Goal: Information Seeking & Learning: Learn about a topic

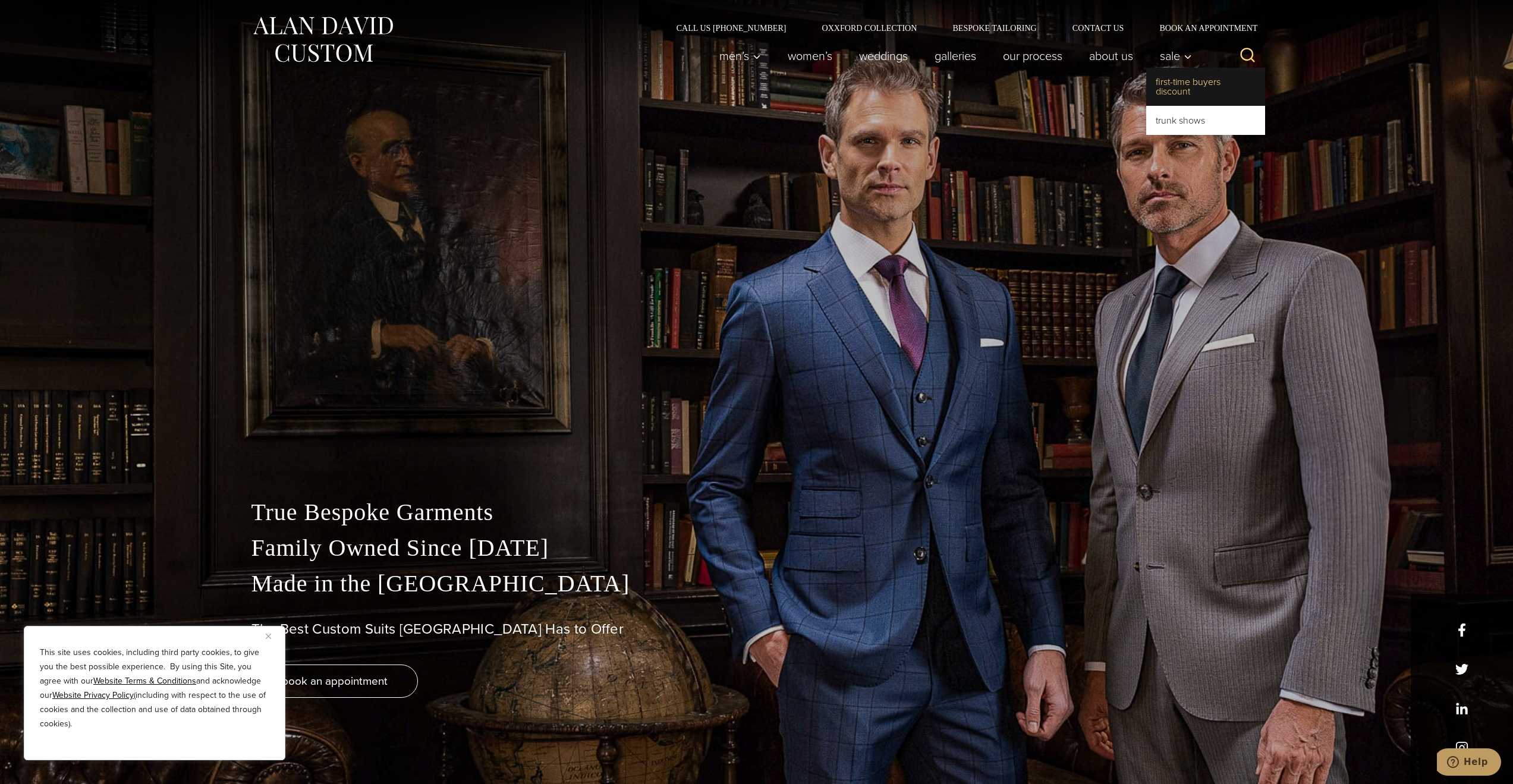
click at [1165, 87] on link "First-Time Buyers Discount" at bounding box center [1206, 86] width 119 height 38
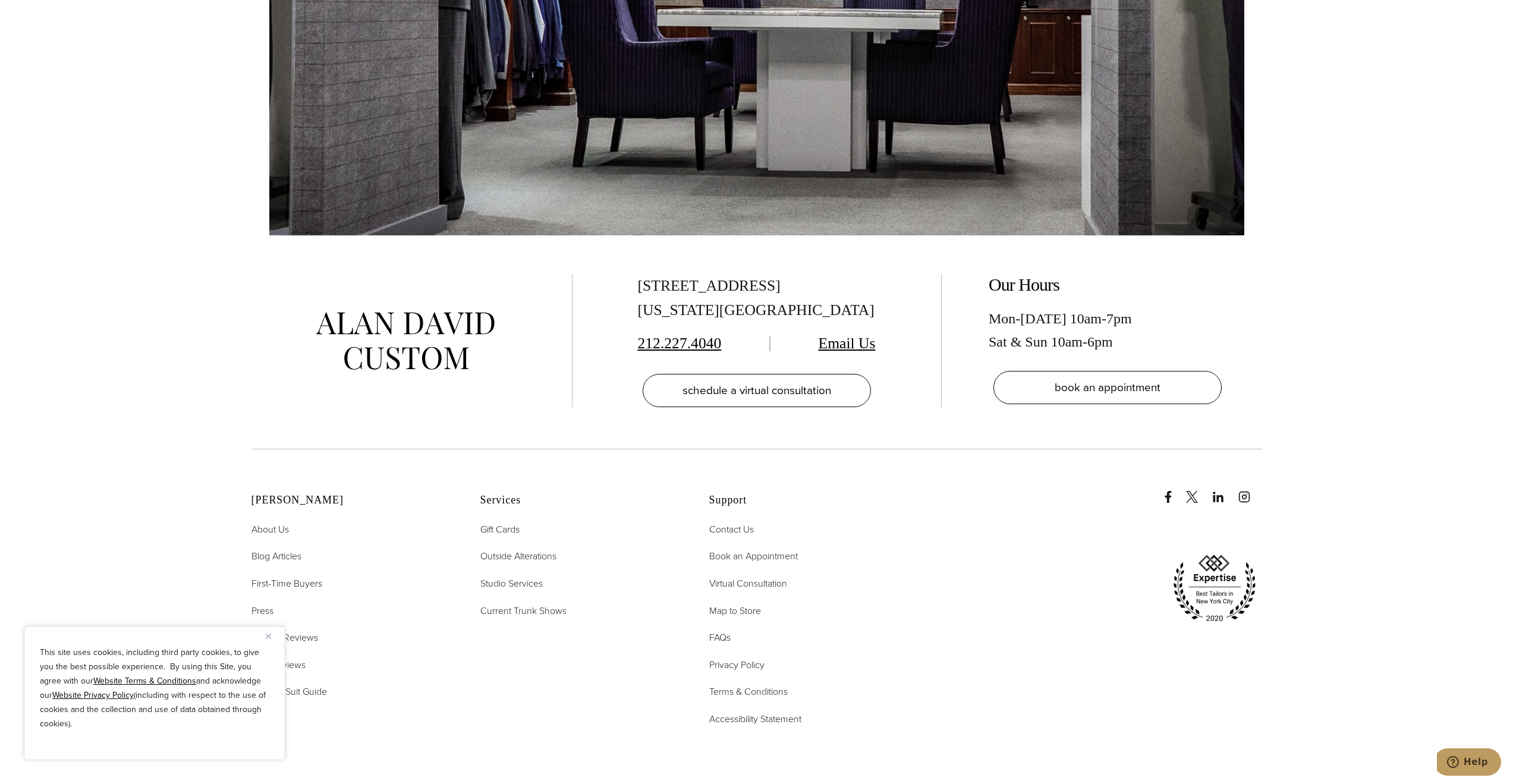
scroll to position [3270, 0]
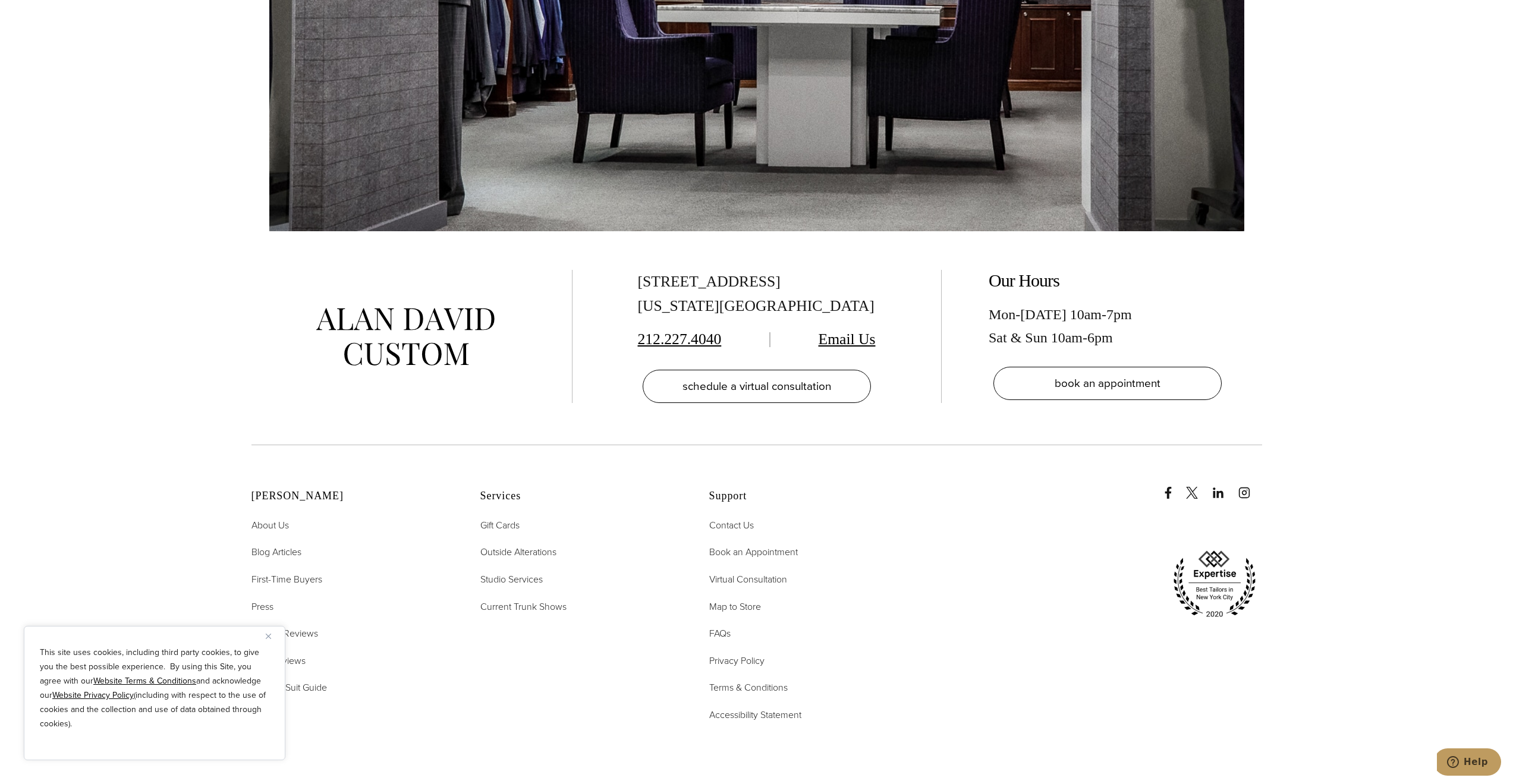
click at [270, 637] on img "Close" at bounding box center [269, 636] width 5 height 5
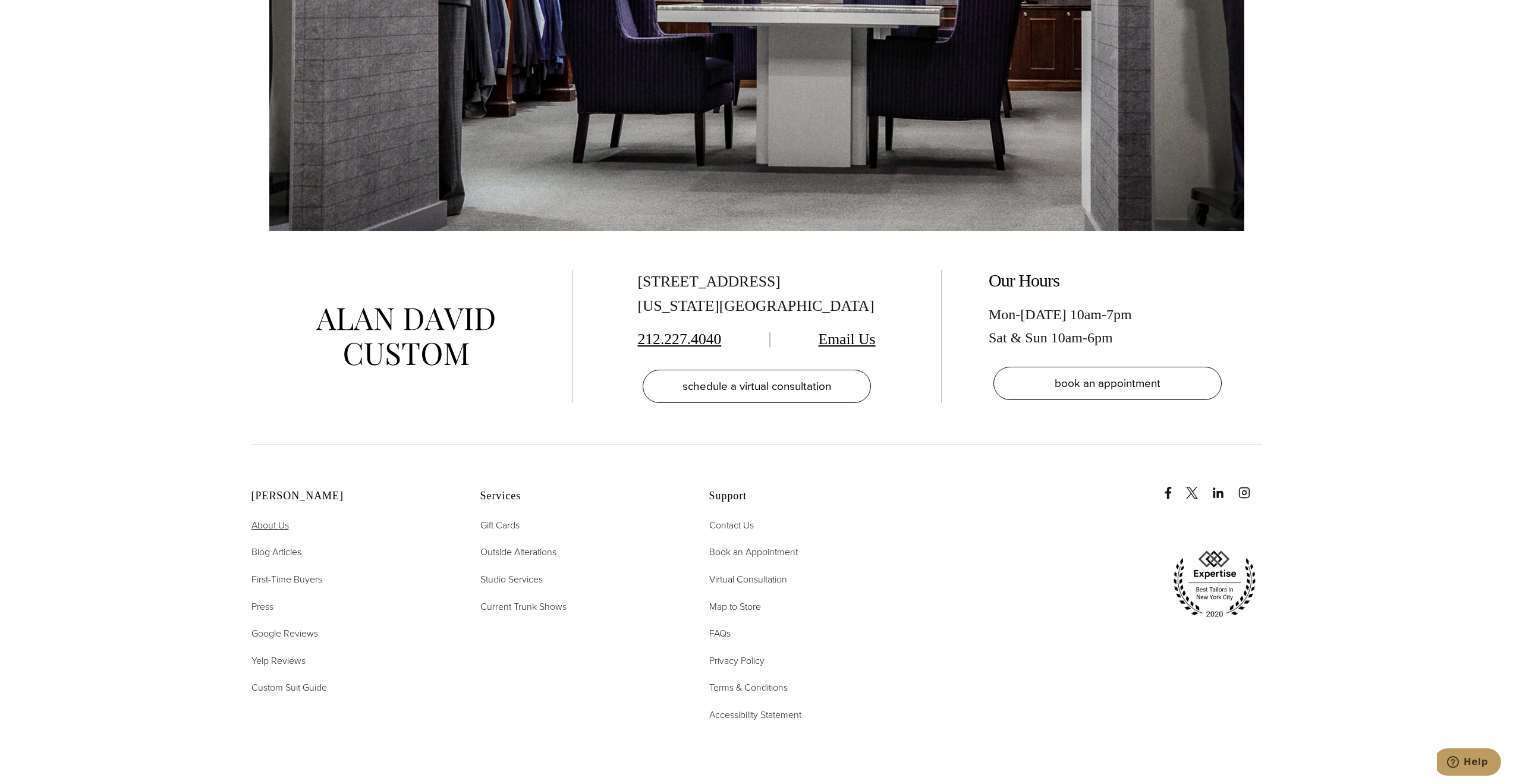
click at [263, 518] on span "About Us" at bounding box center [270, 525] width 38 height 14
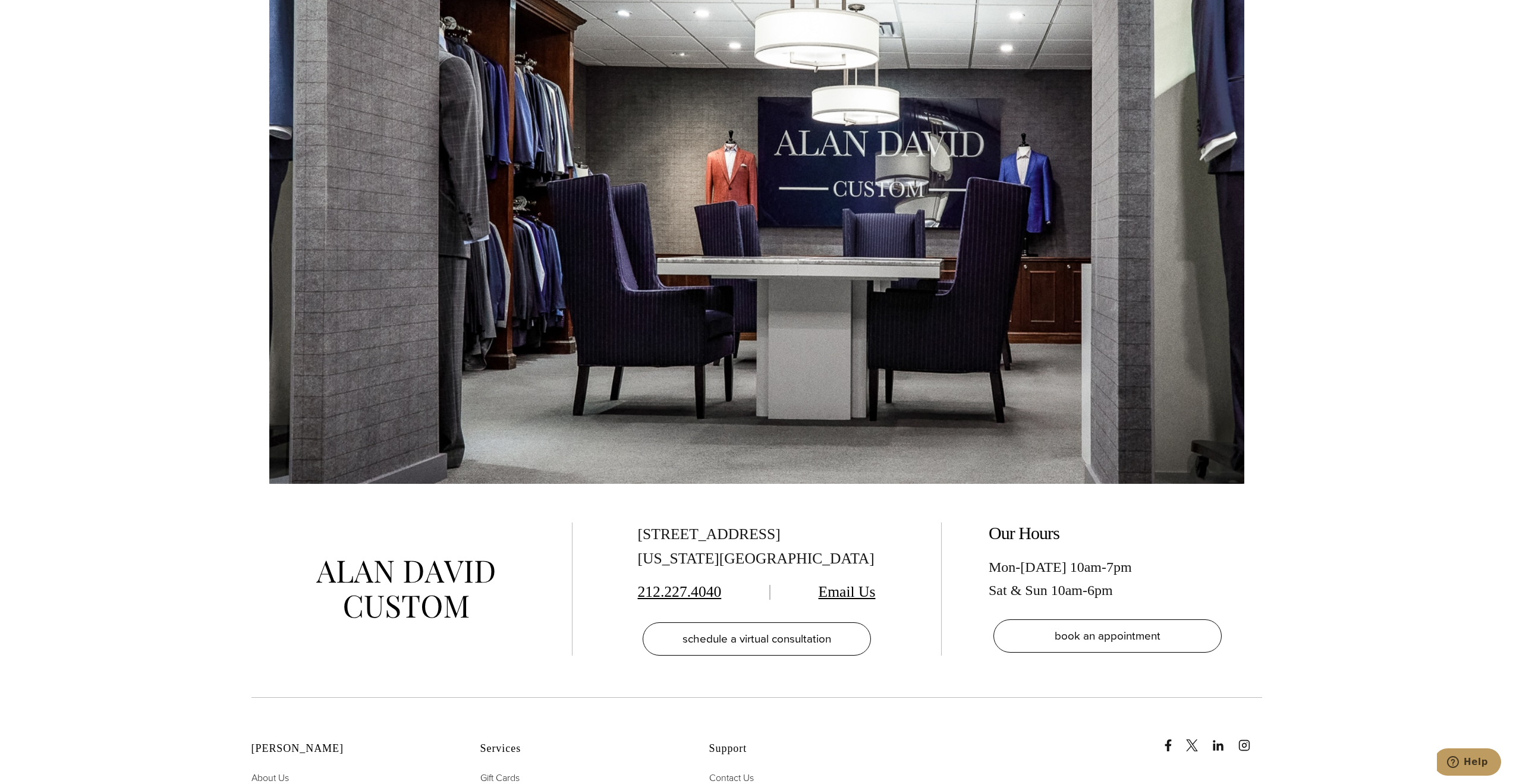
scroll to position [5350, 0]
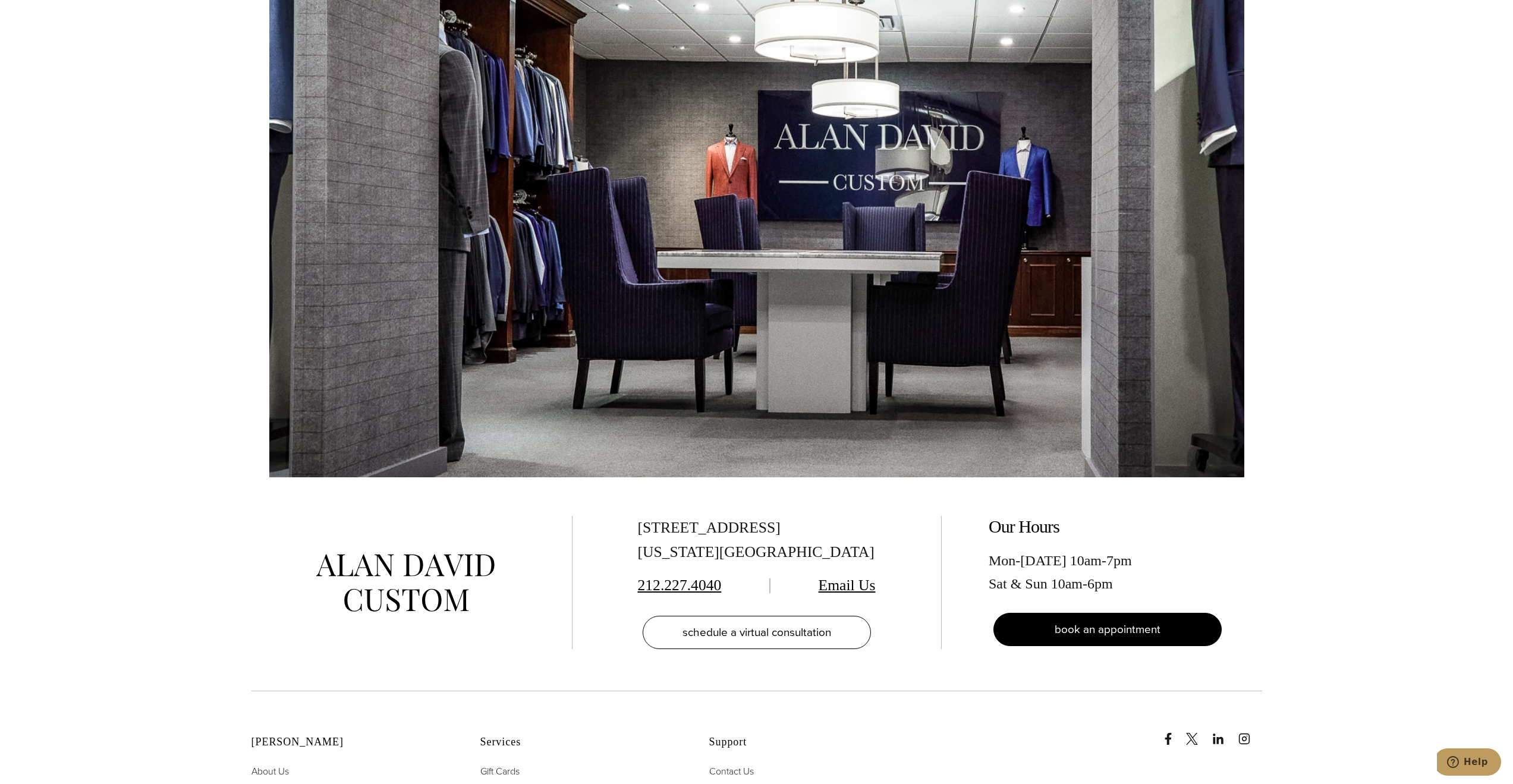
click at [1145, 620] on span "book an appointment" at bounding box center [1107, 629] width 106 height 18
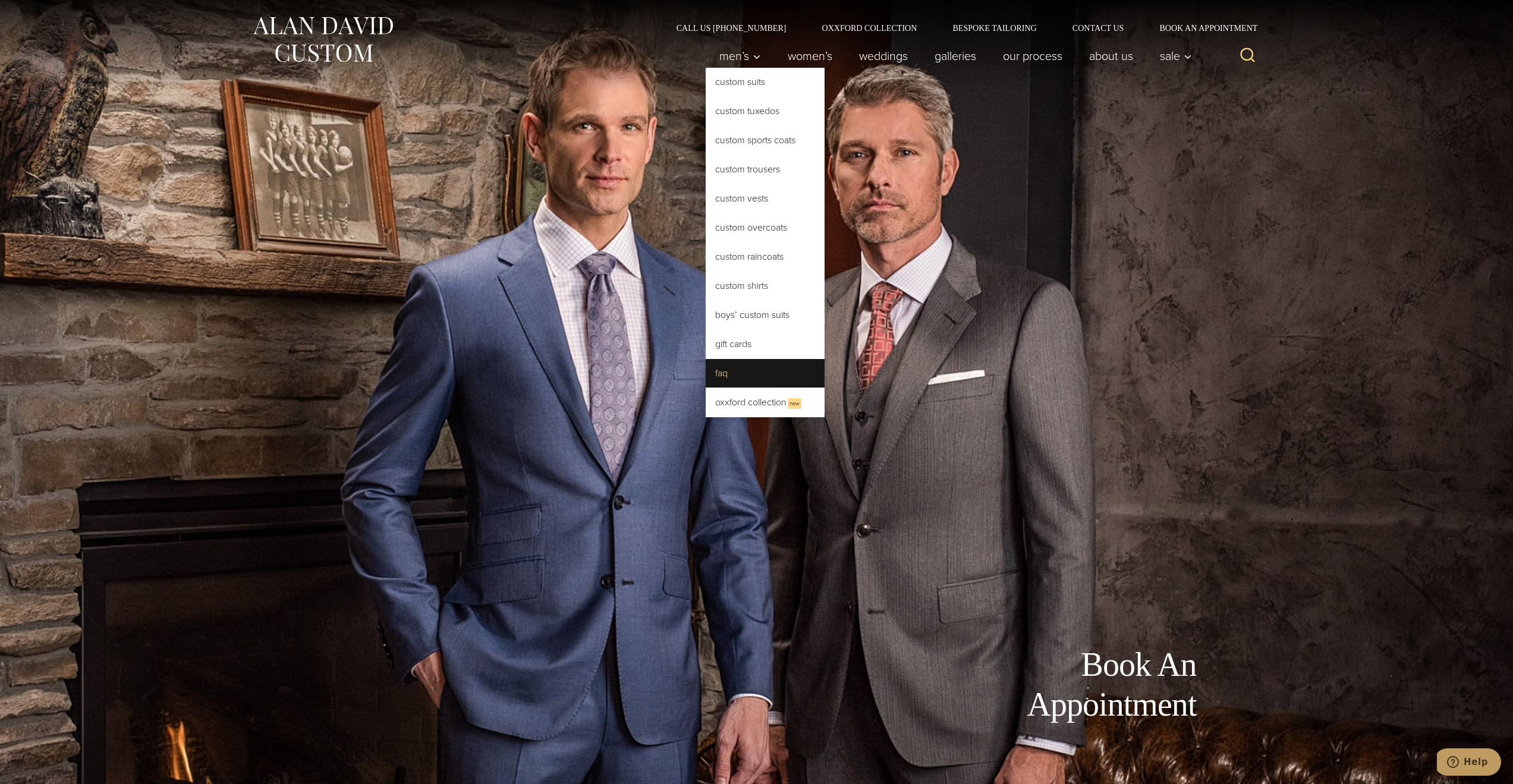
click at [730, 379] on link "FAQ" at bounding box center [765, 373] width 119 height 29
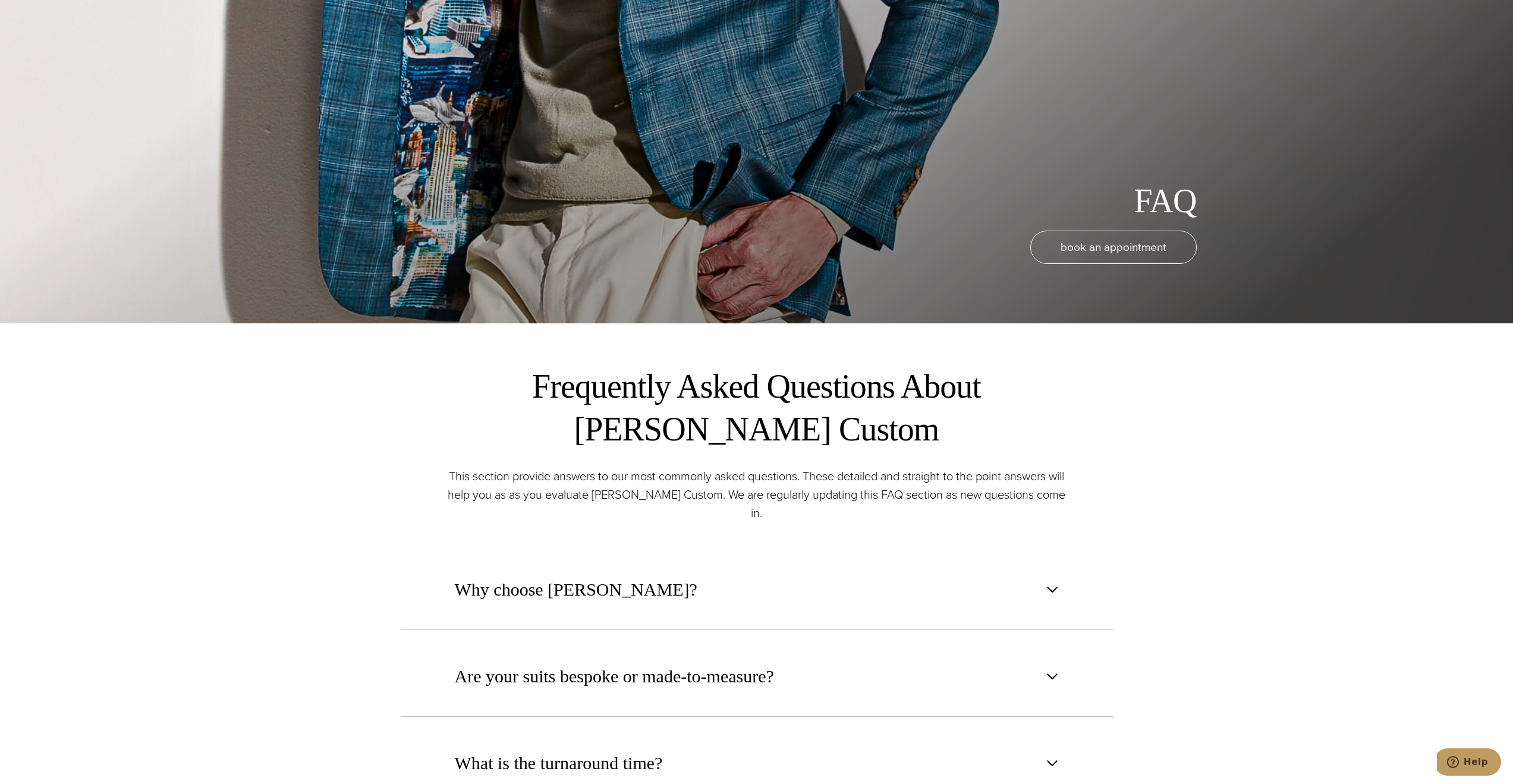
scroll to position [654, 0]
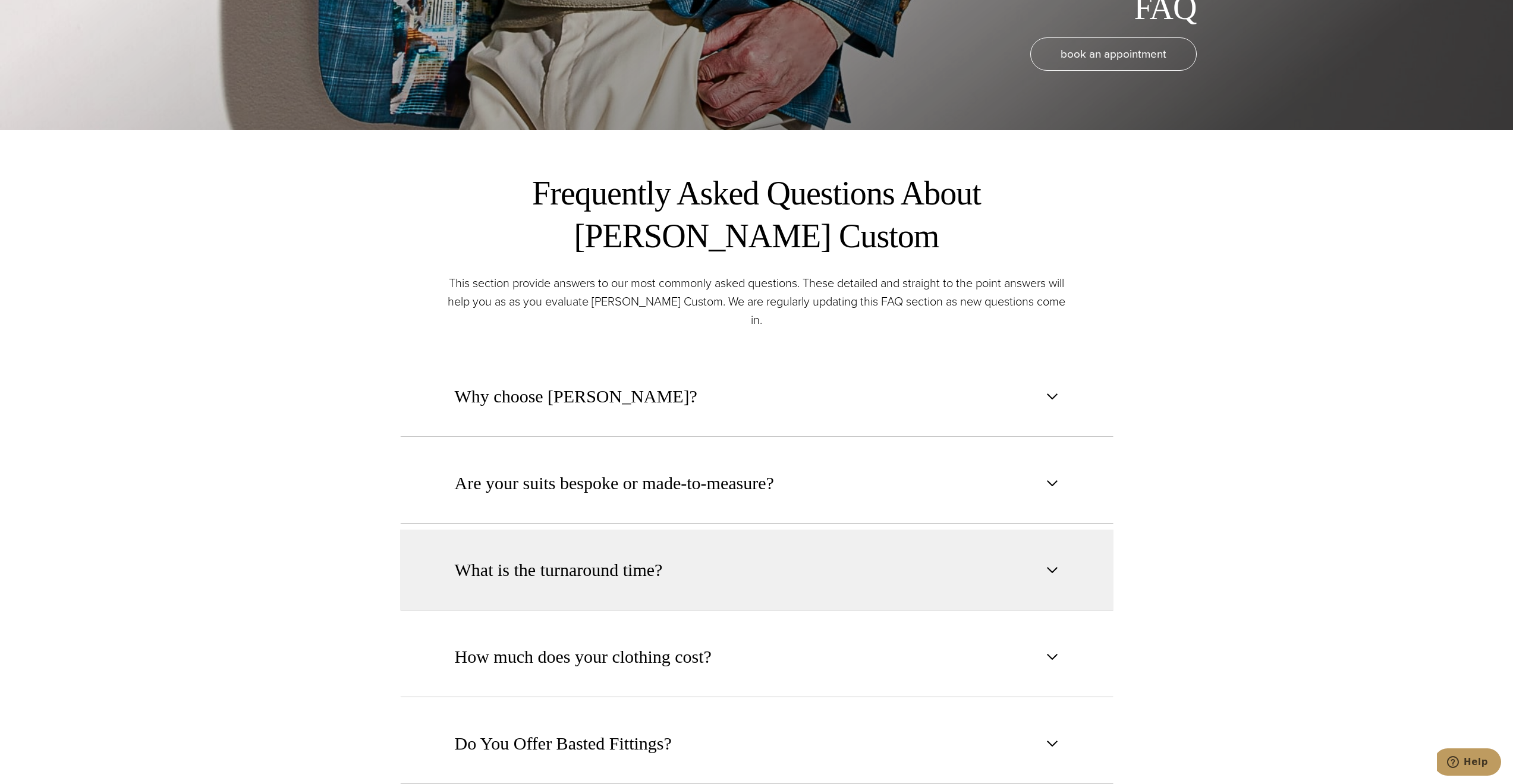
click at [725, 553] on button "What is the turnaround time?" at bounding box center [756, 570] width 713 height 80
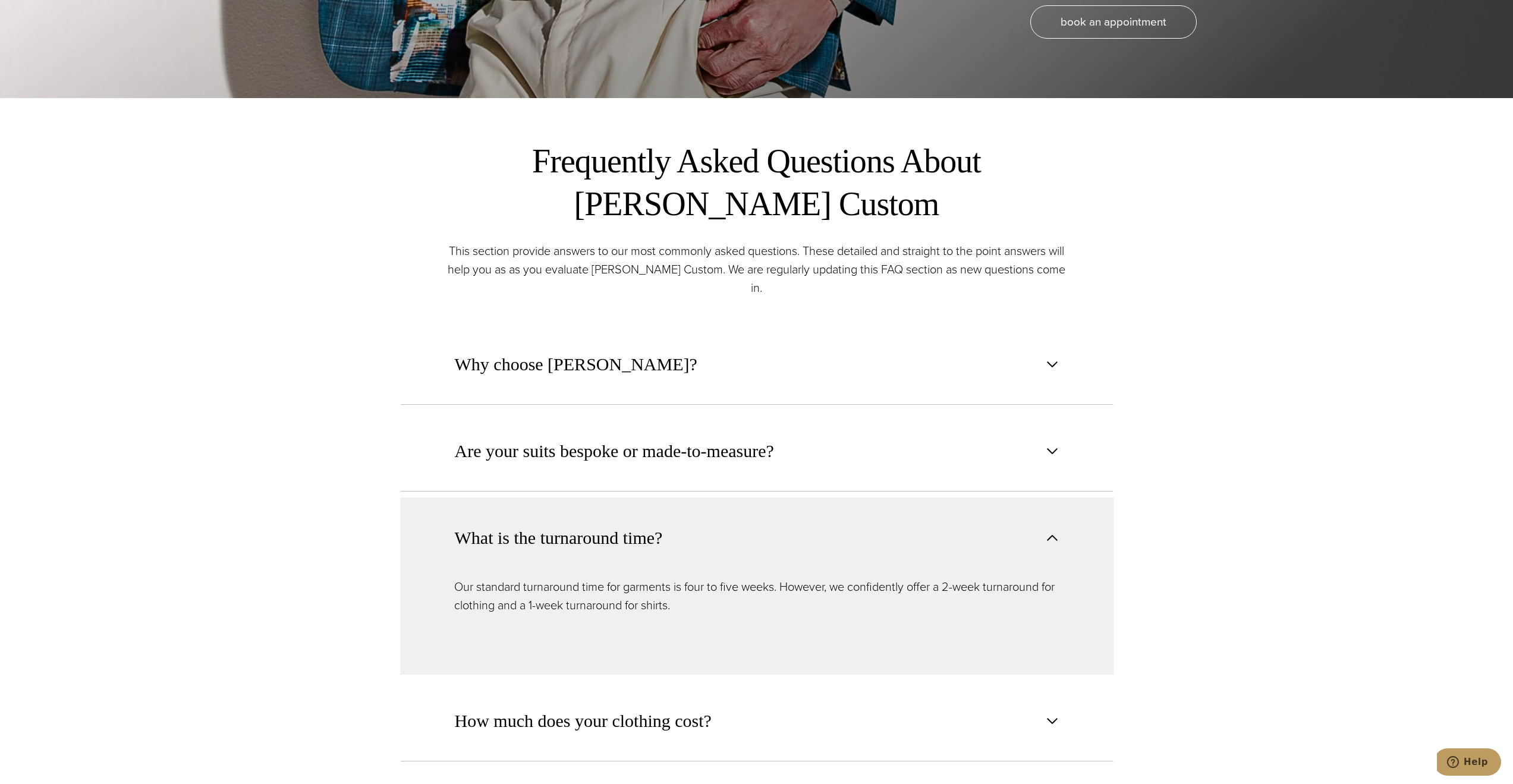
scroll to position [713, 0]
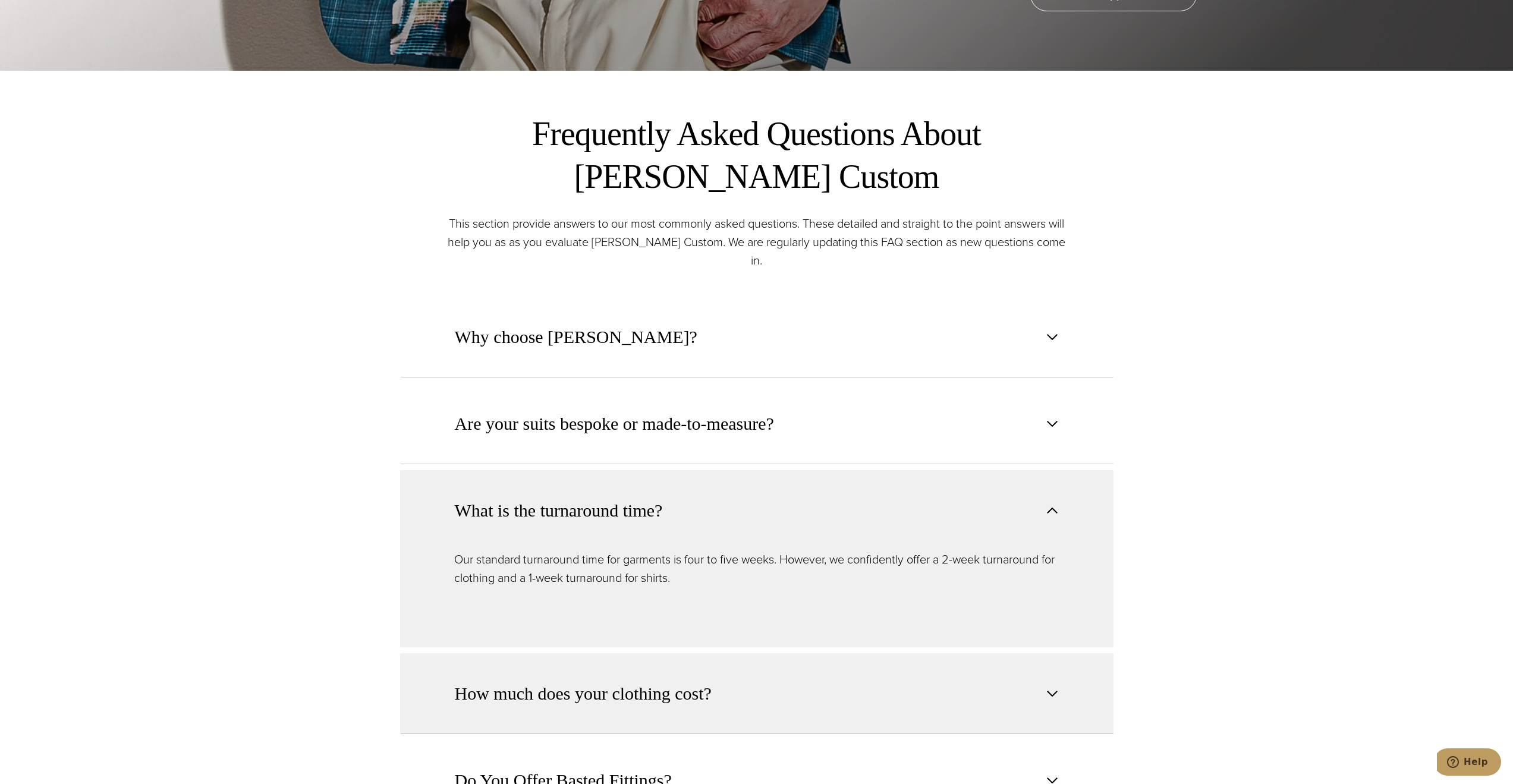
click at [721, 680] on button "How much does your clothing cost?" at bounding box center [756, 694] width 713 height 80
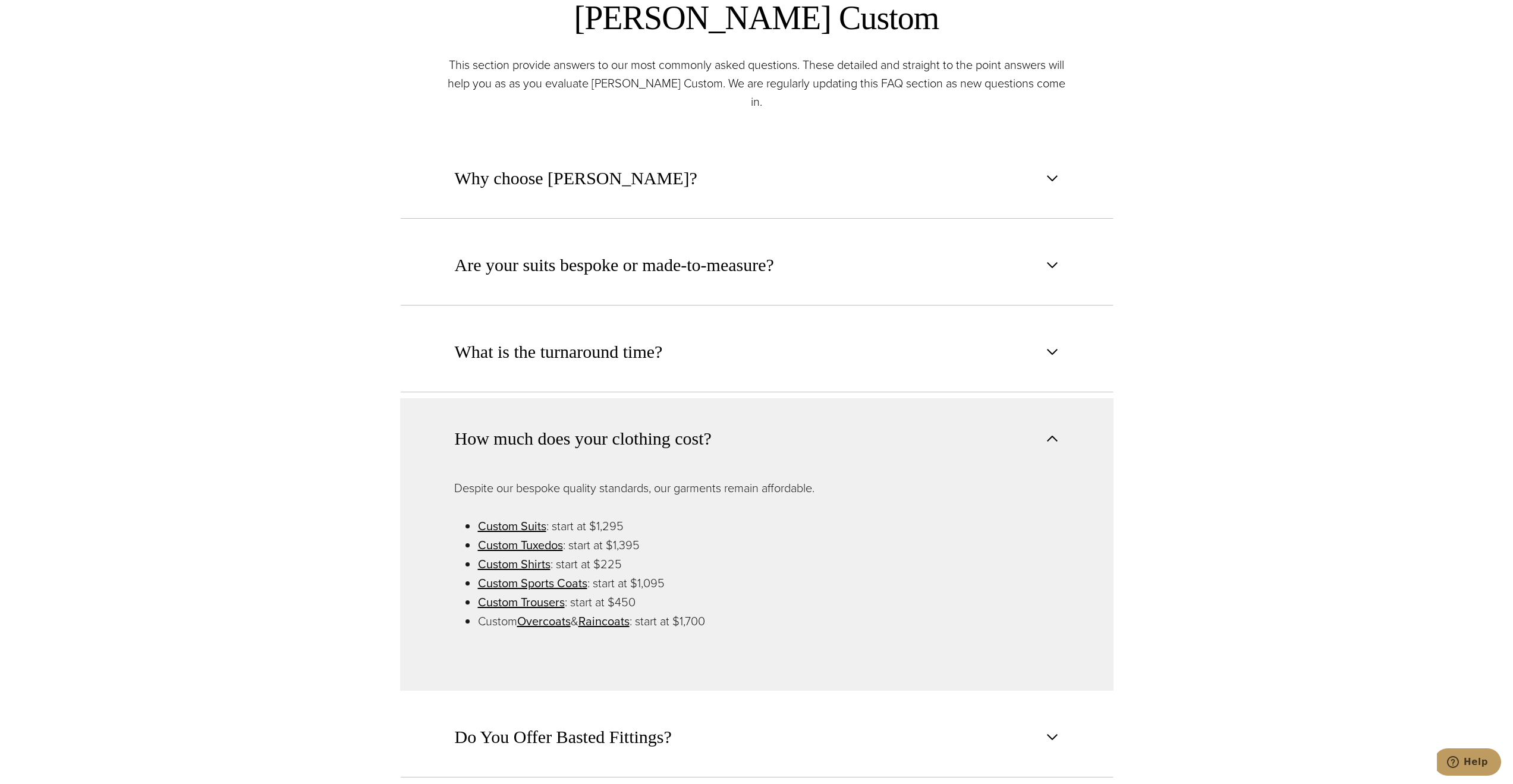
scroll to position [1011, 0]
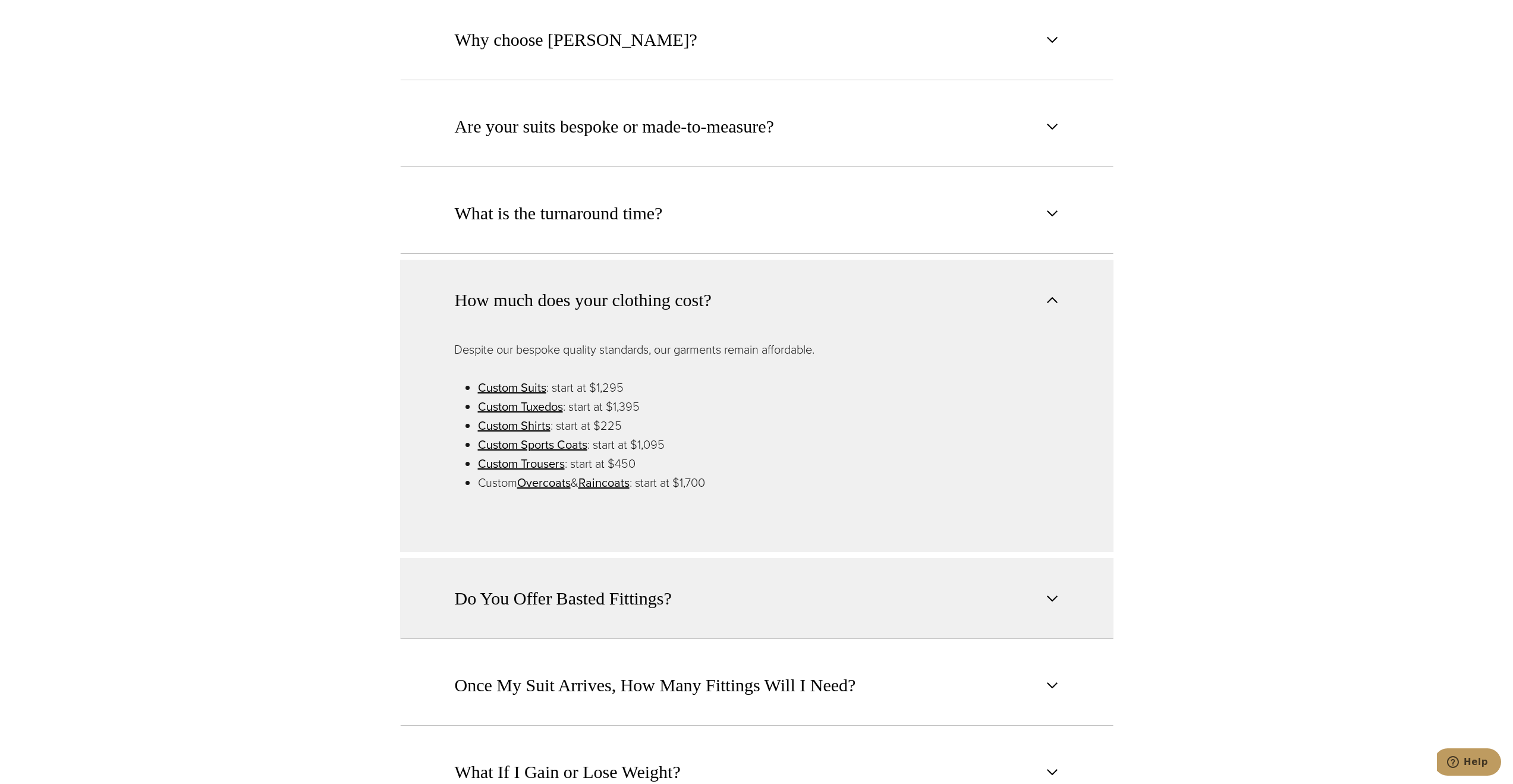
click at [515, 591] on span "Do You Offer Basted Fittings?" at bounding box center [564, 598] width 217 height 26
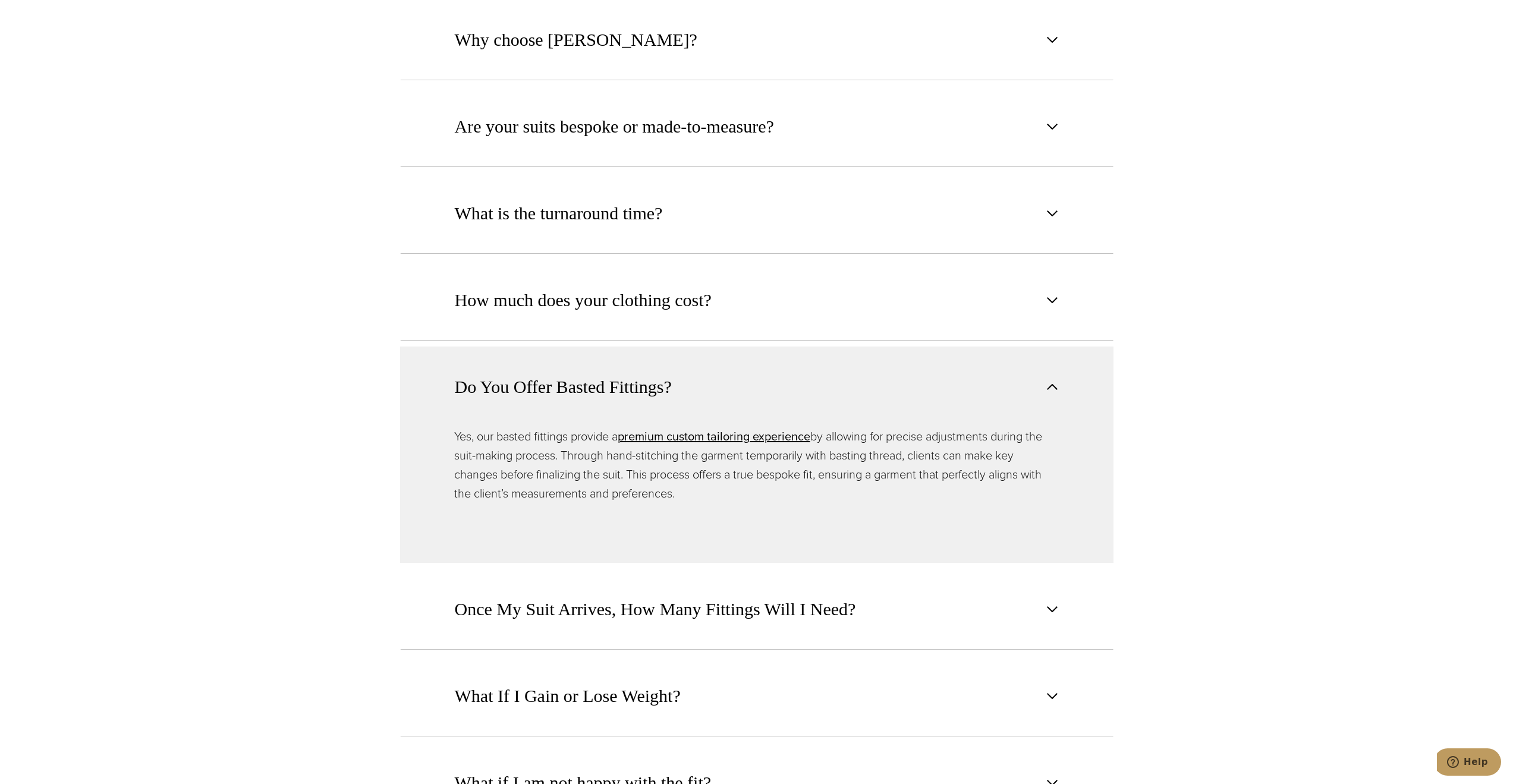
click at [515, 596] on span "Once My Suit Arrives, How Many Fittings Will I Need?" at bounding box center [655, 609] width 402 height 26
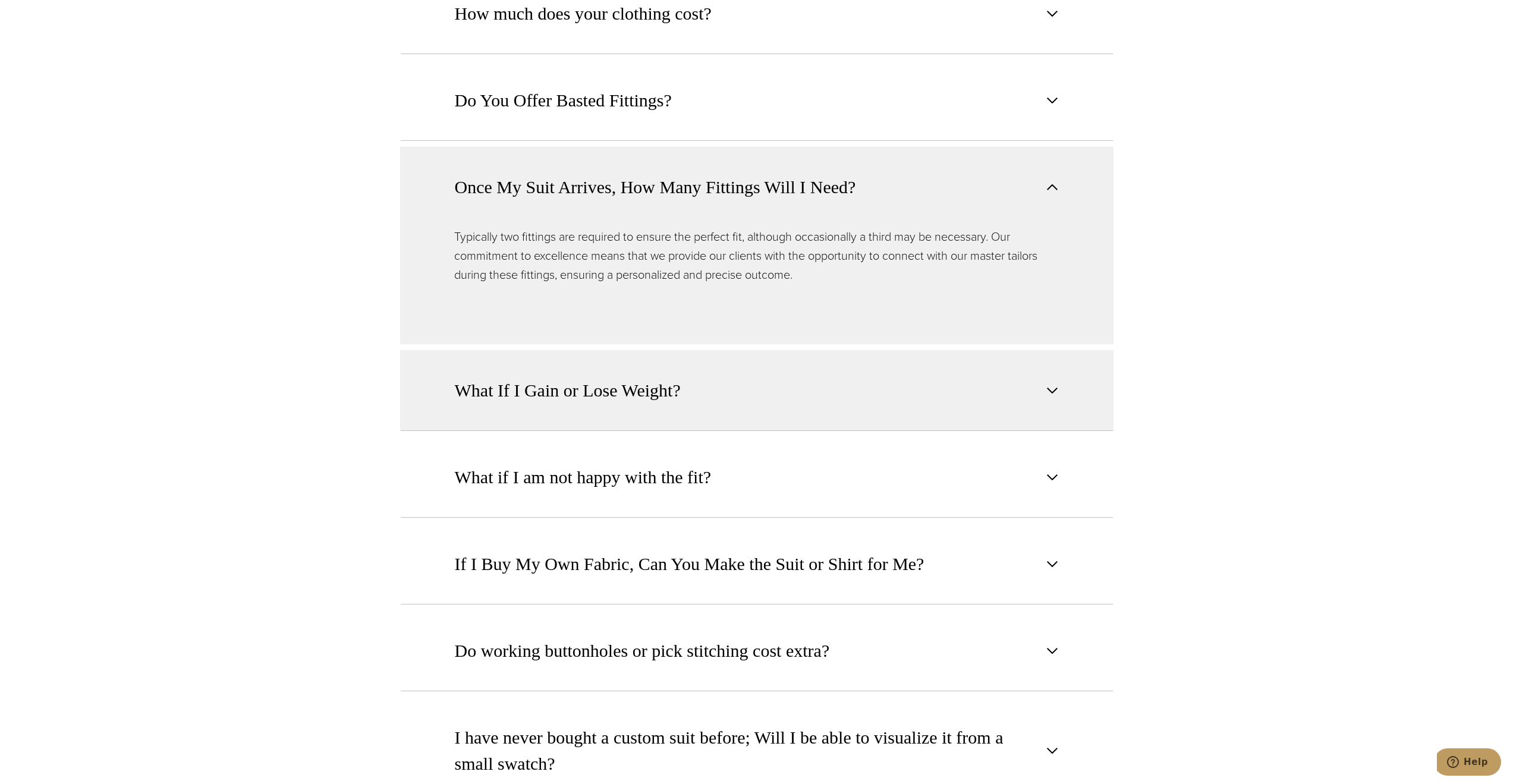
scroll to position [1308, 0]
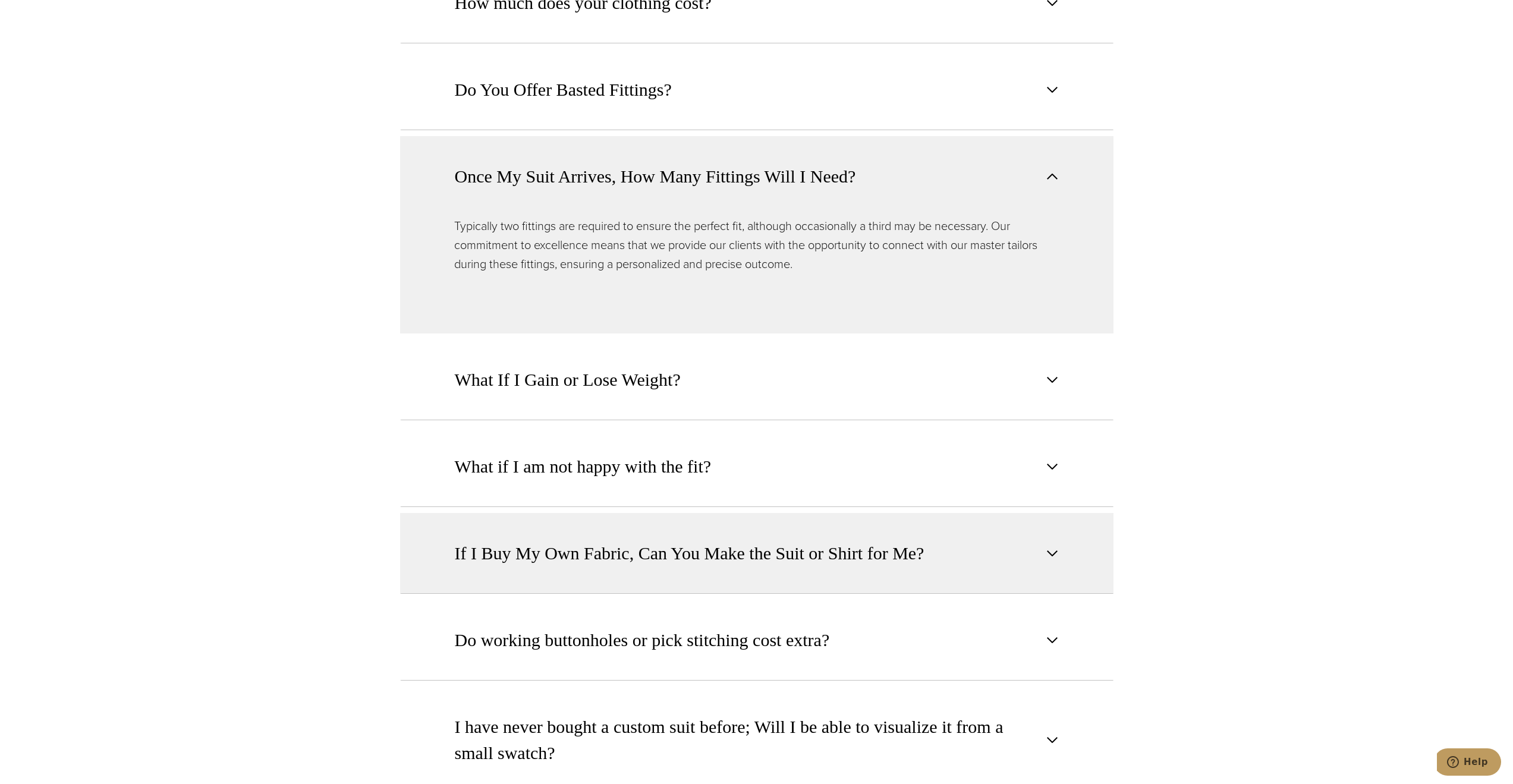
click at [550, 550] on button "If I Buy My Own Fabric, Can You Make the Suit or Shirt for Me?" at bounding box center [756, 553] width 713 height 80
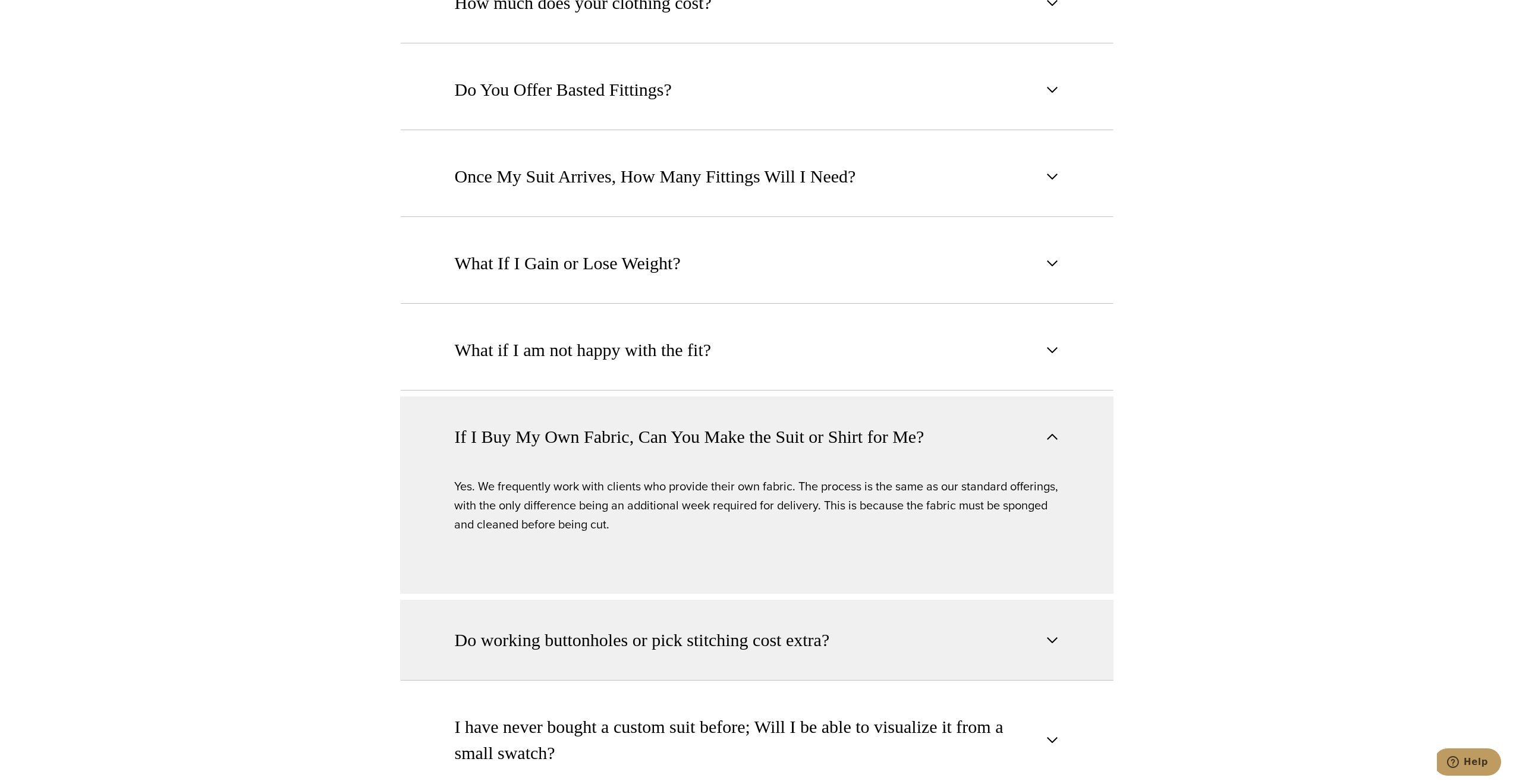
click at [543, 627] on span "Do working buttonholes or pick stitching cost extra?" at bounding box center [642, 640] width 375 height 26
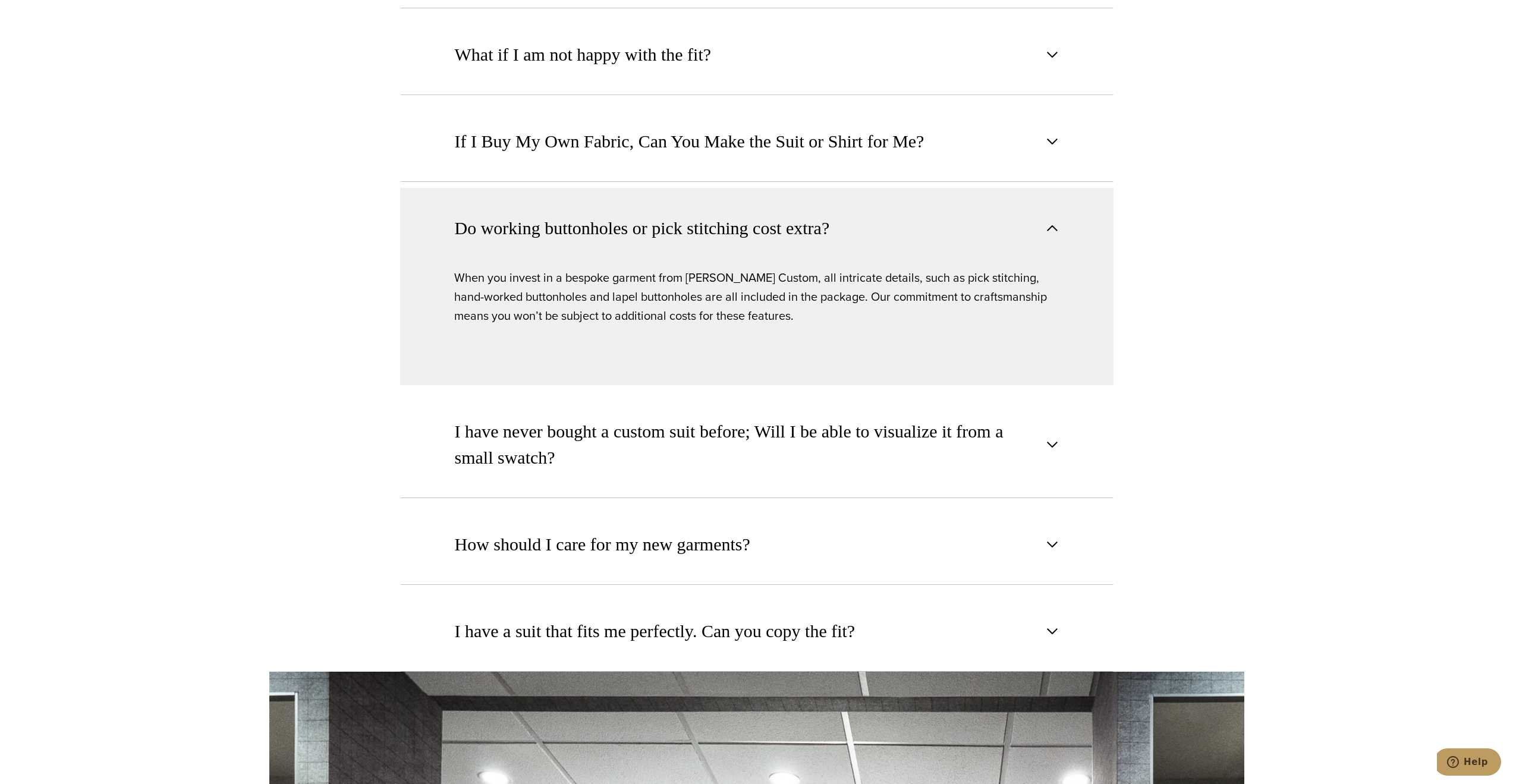
scroll to position [1605, 0]
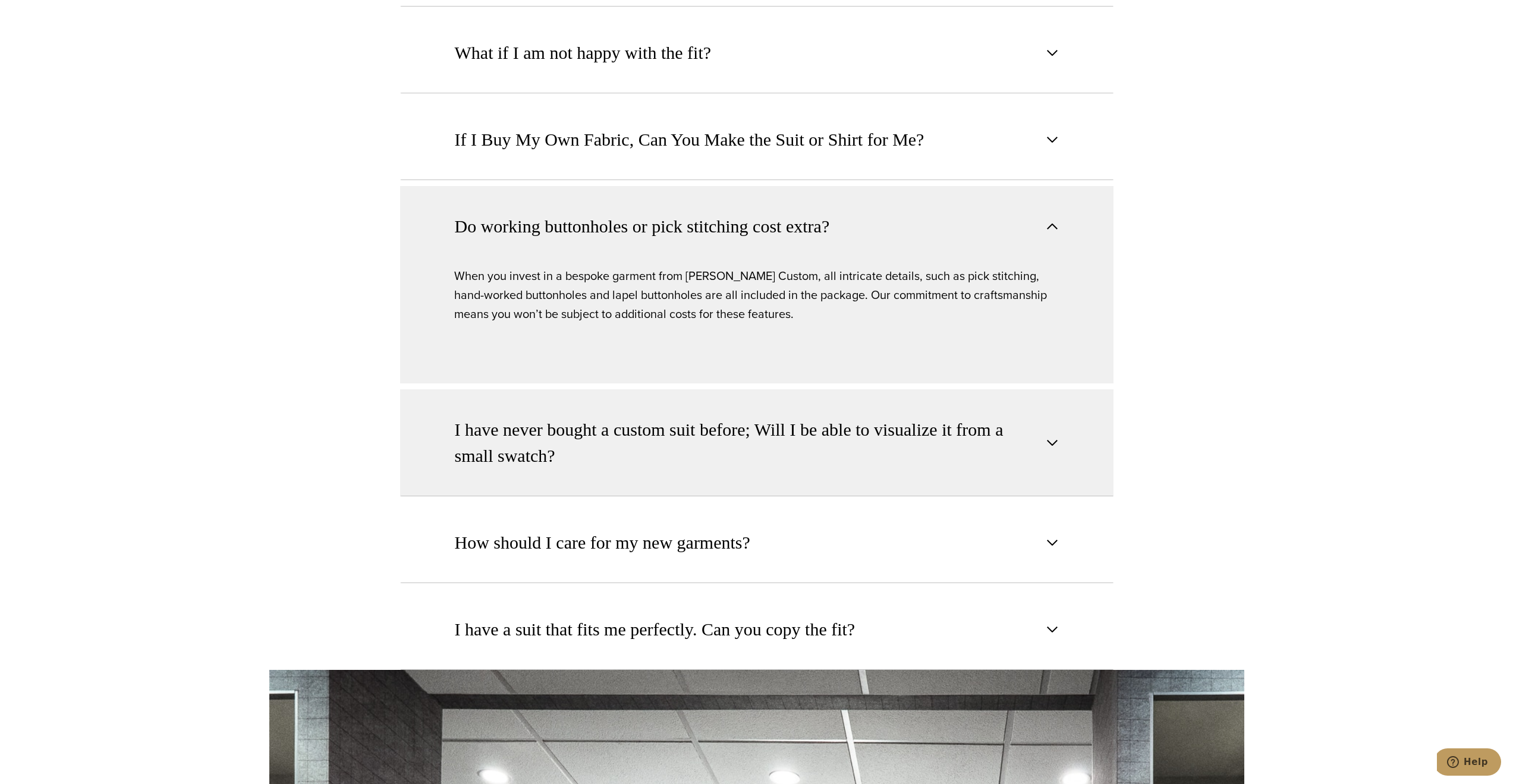
click at [657, 416] on span "I have never bought a custom suit before; Will I be able to visualize it from a…" at bounding box center [747, 443] width 585 height 52
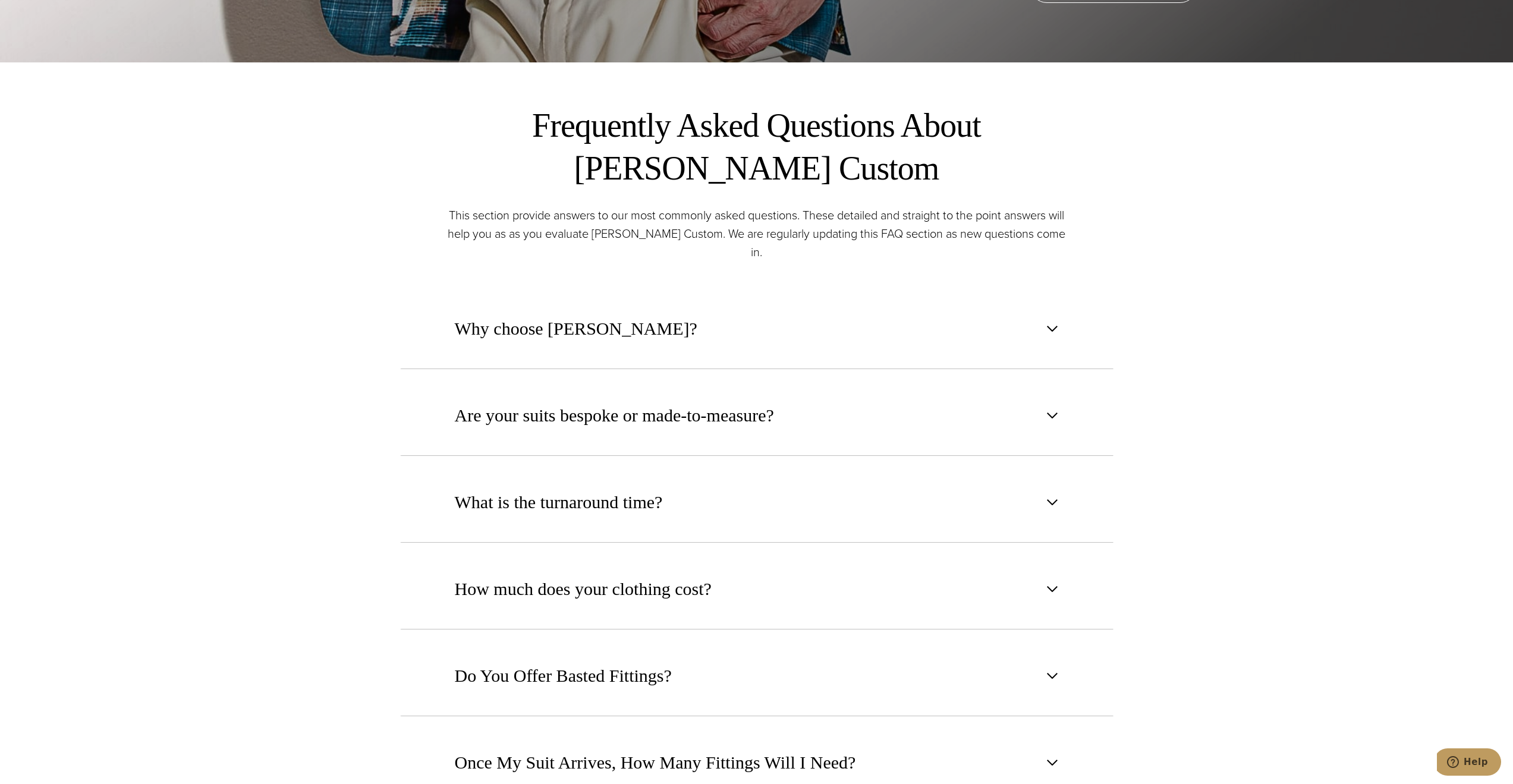
scroll to position [758, 0]
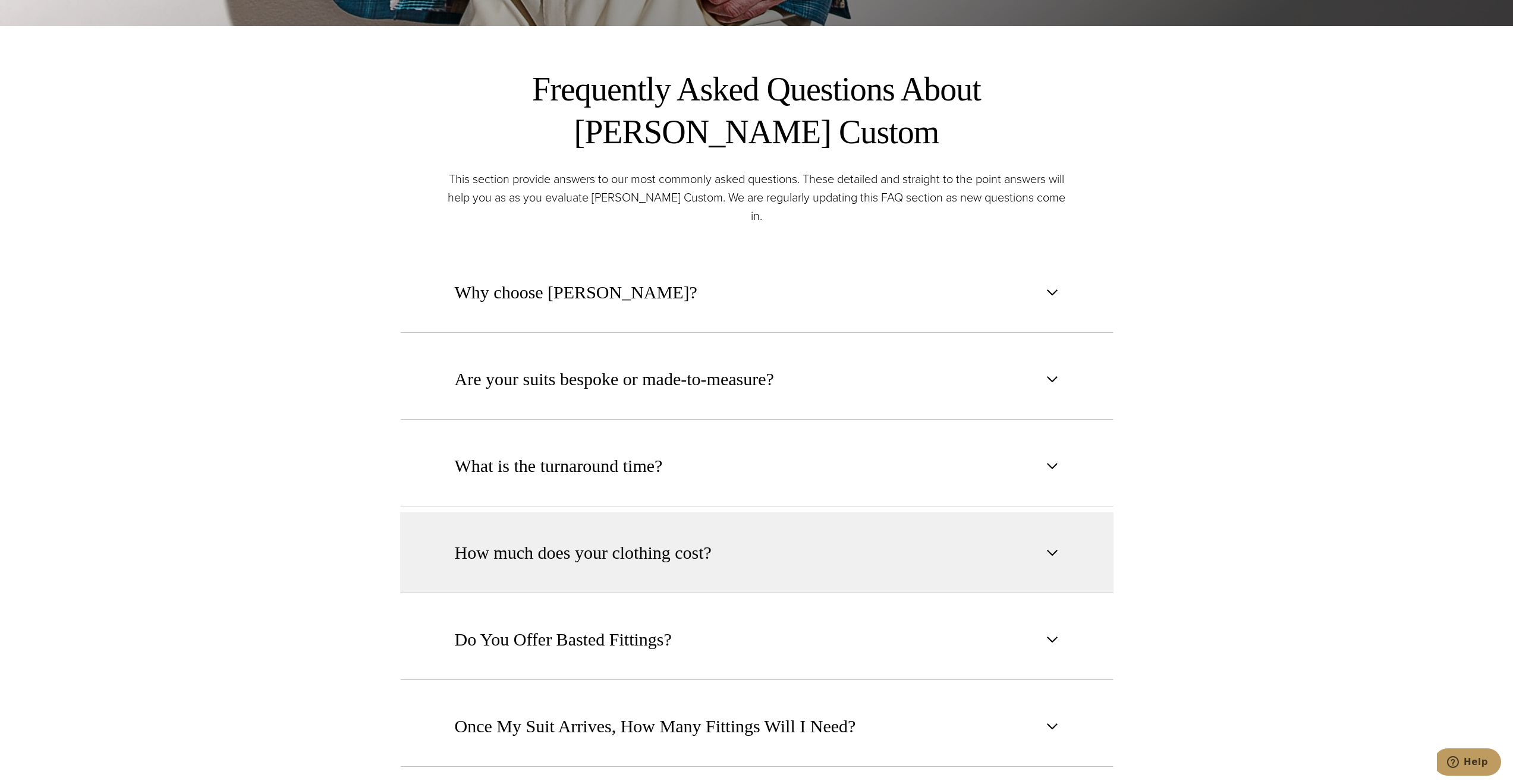
click at [741, 536] on button "How much does your clothing cost?" at bounding box center [756, 553] width 713 height 80
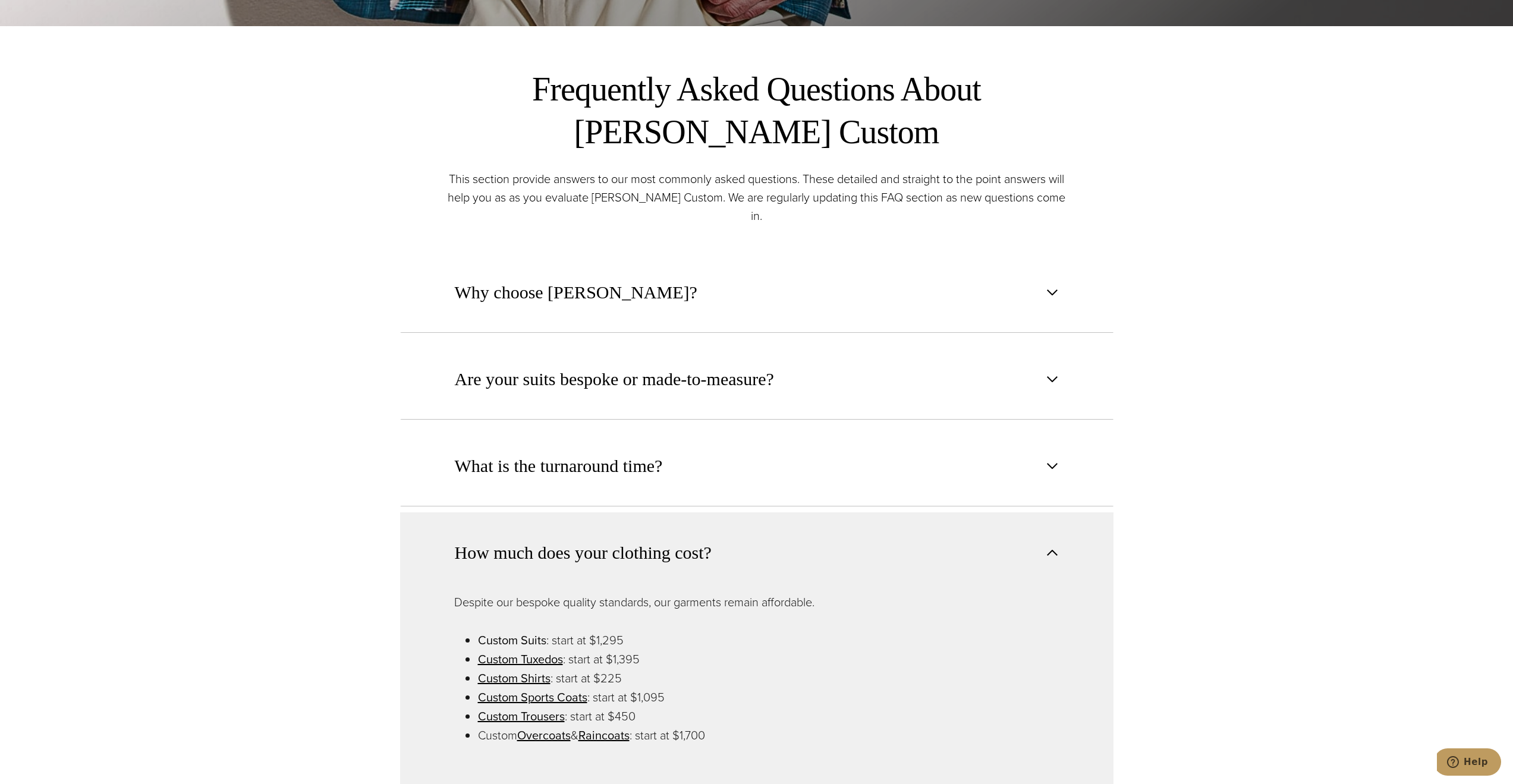
click at [515, 631] on link "Custom Suits" at bounding box center [512, 640] width 68 height 18
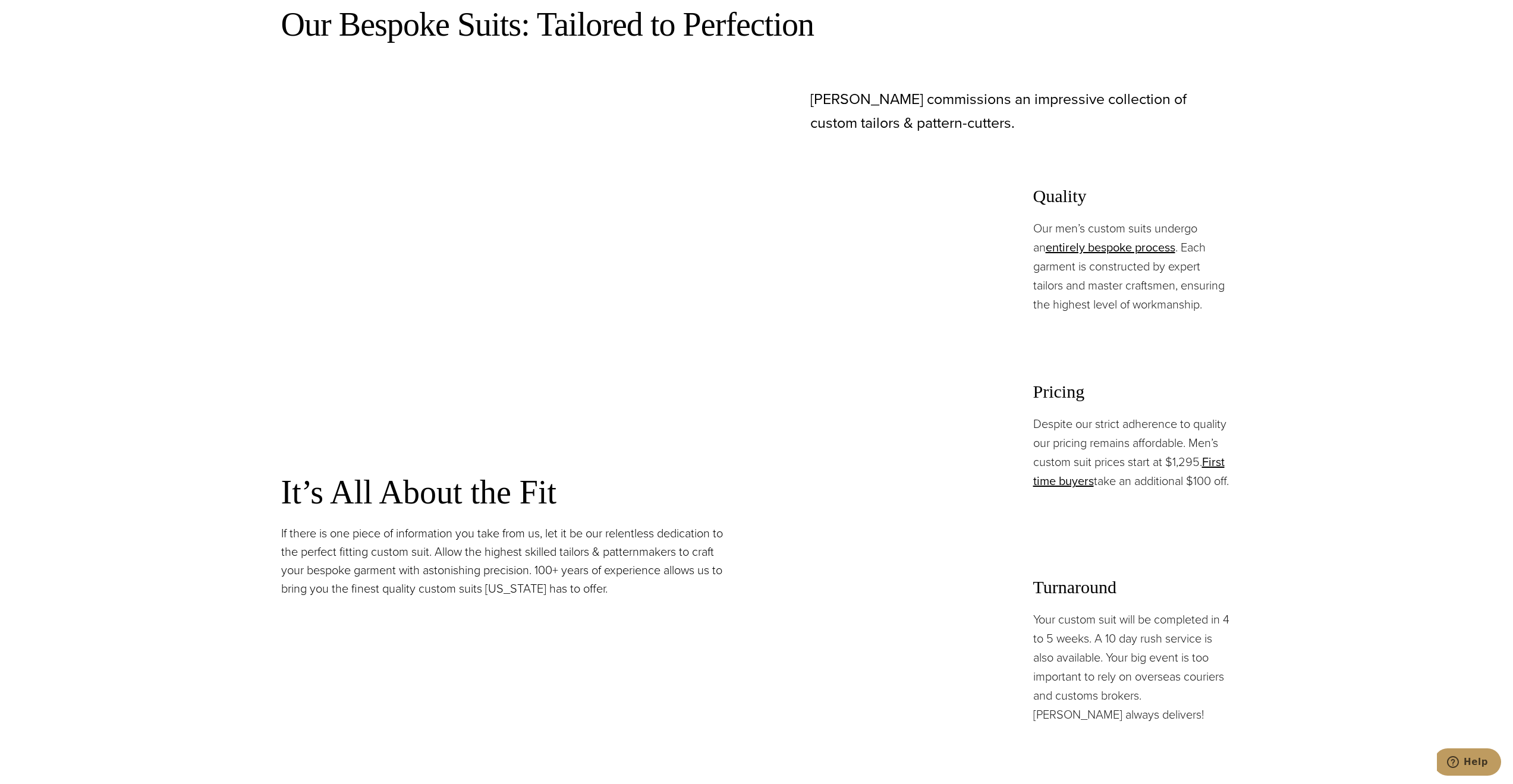
scroll to position [1011, 0]
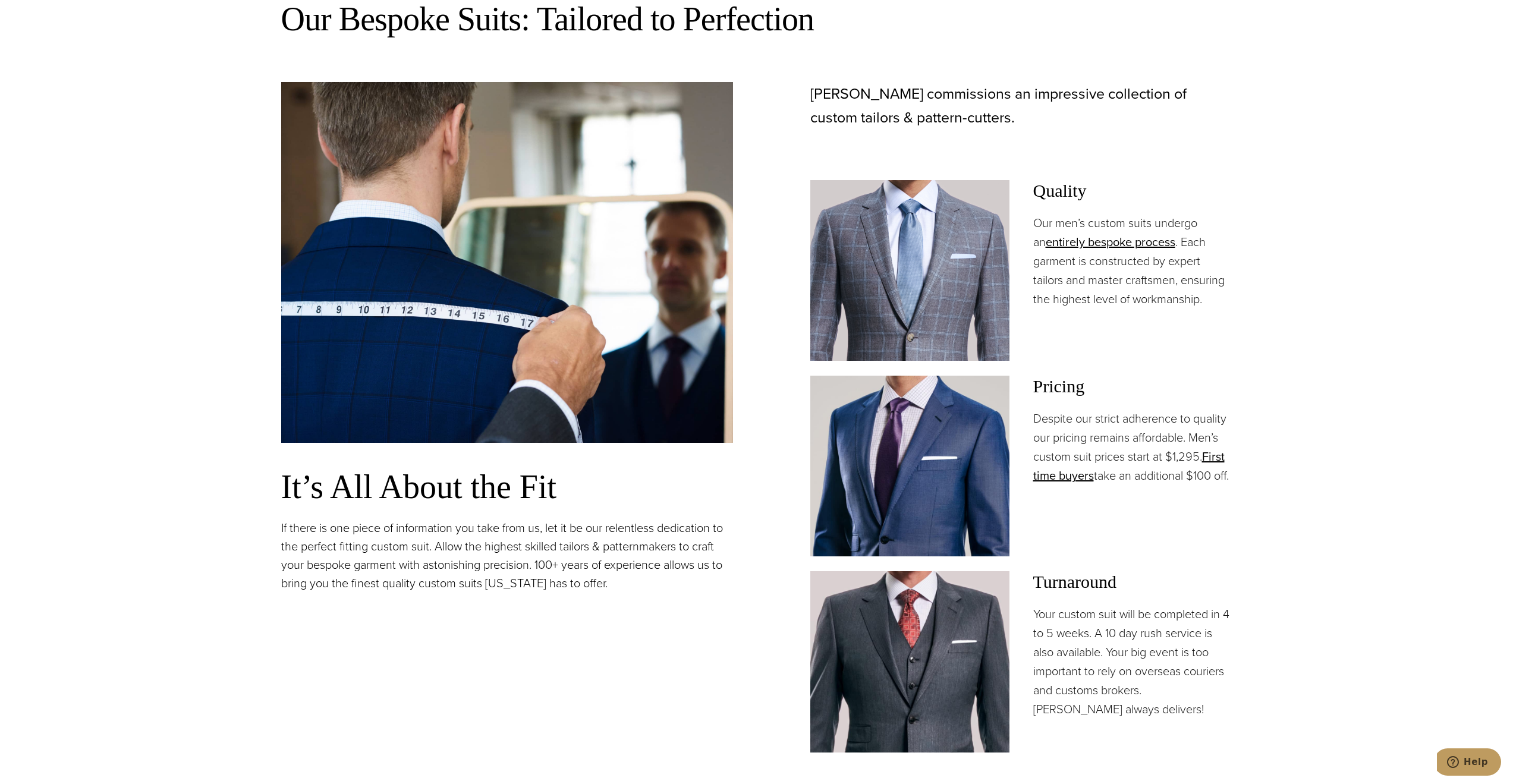
click at [173, 342] on section "Our Bespoke Suits: Tailored to Perfection It’s All About the Fit If there is on…" at bounding box center [756, 432] width 1513 height 915
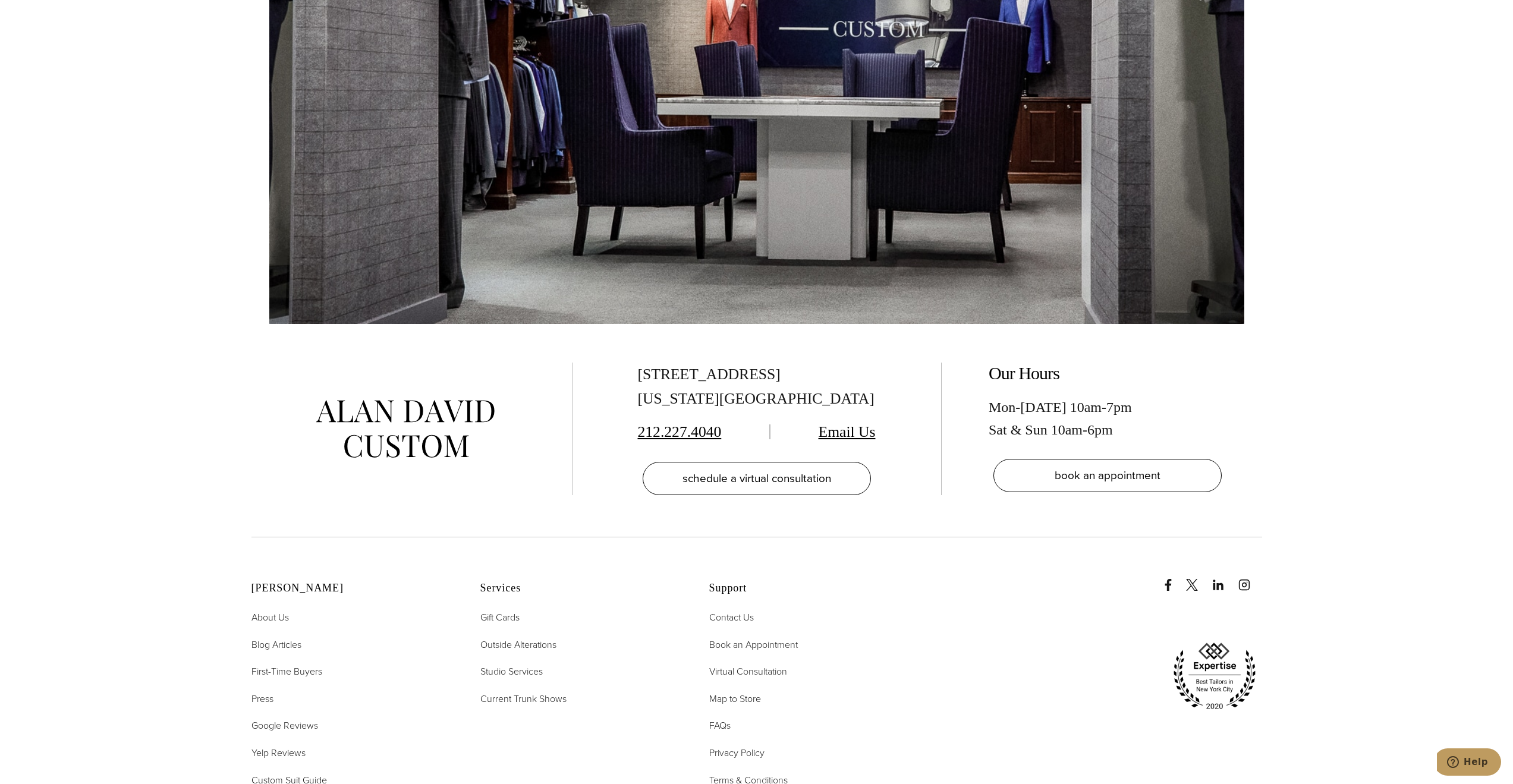
scroll to position [8441, 0]
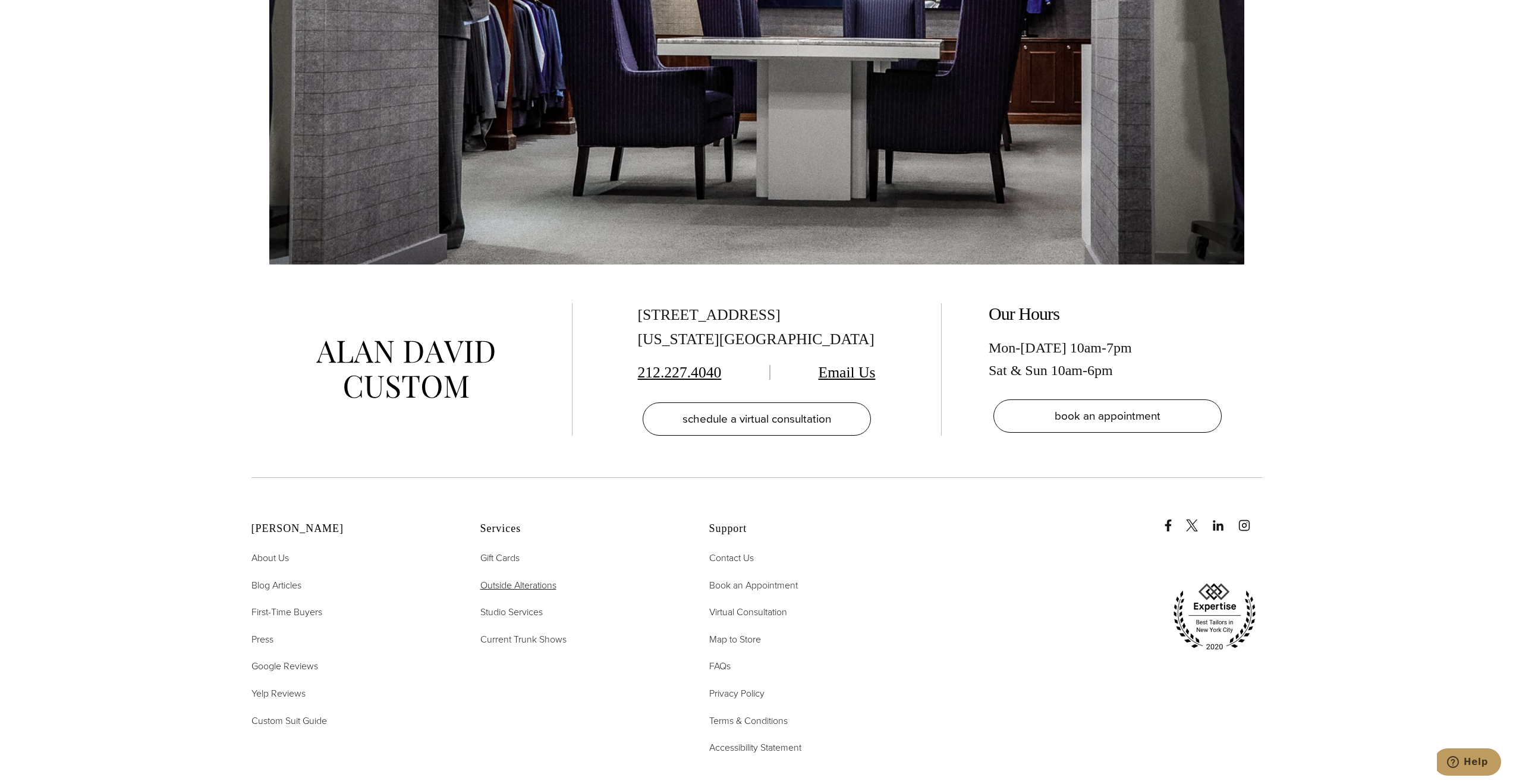
click at [545, 578] on span "Outside Alterations" at bounding box center [518, 585] width 76 height 14
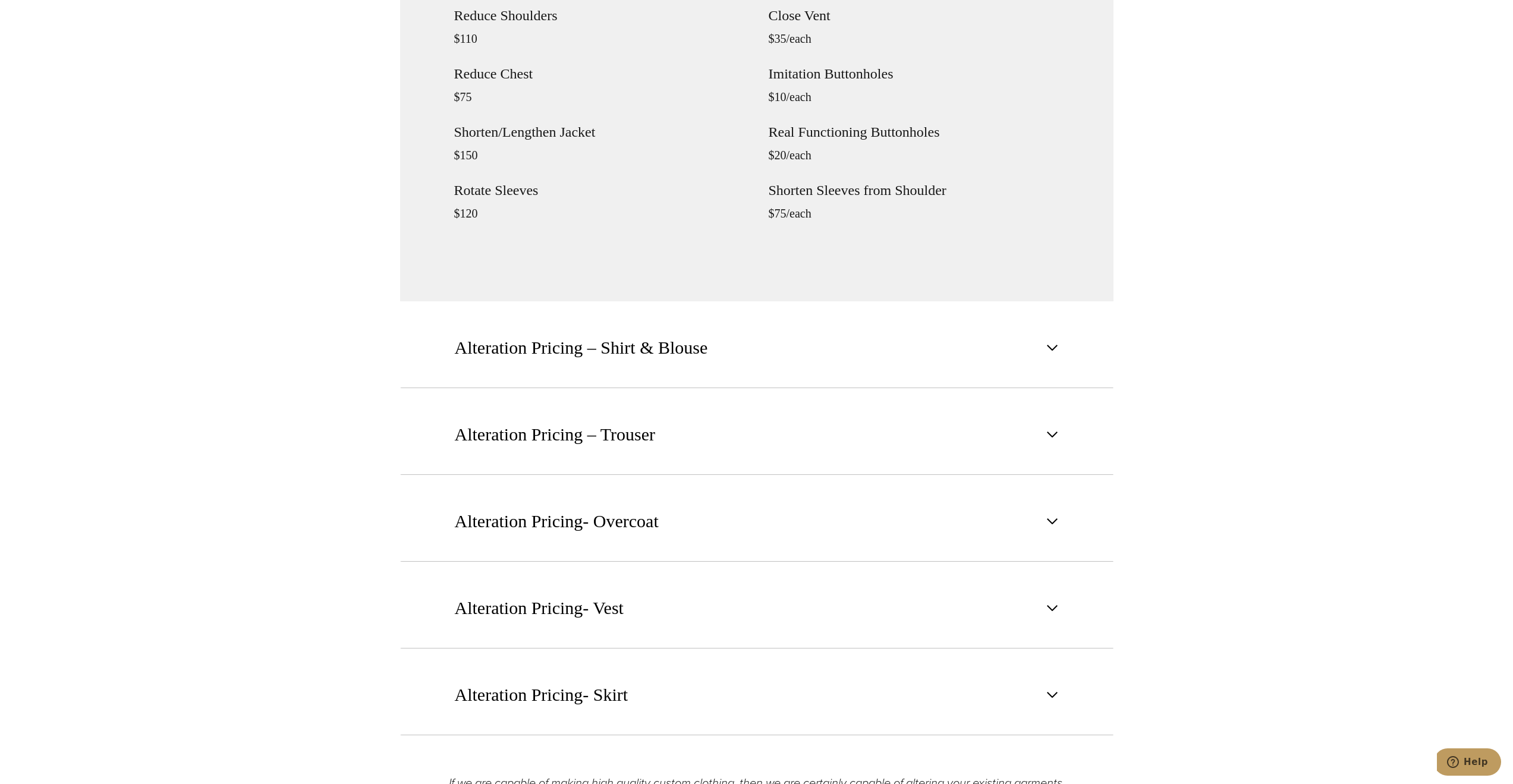
scroll to position [1664, 0]
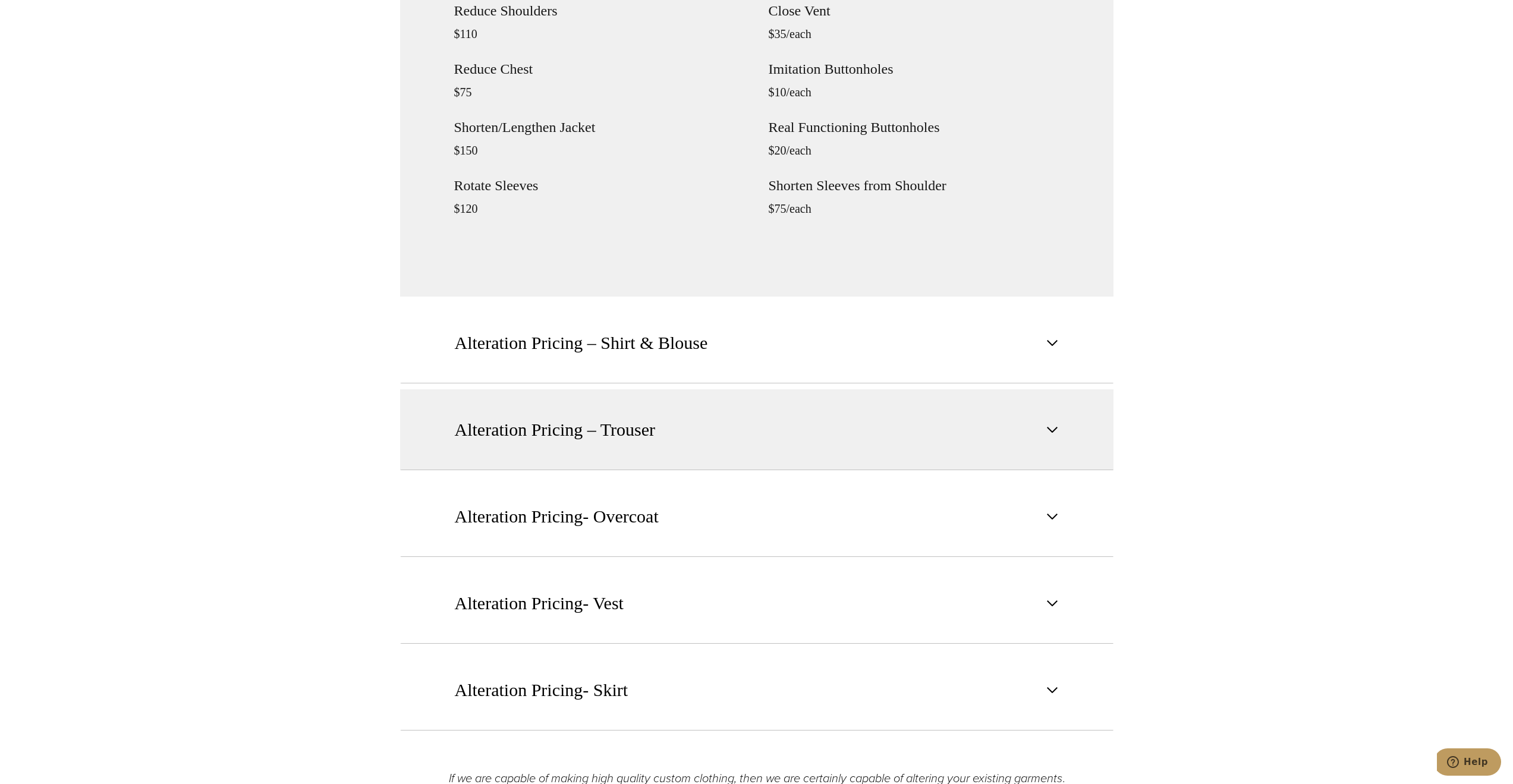
click at [655, 432] on span "Alteration Pricing – Trouser" at bounding box center [556, 430] width 201 height 26
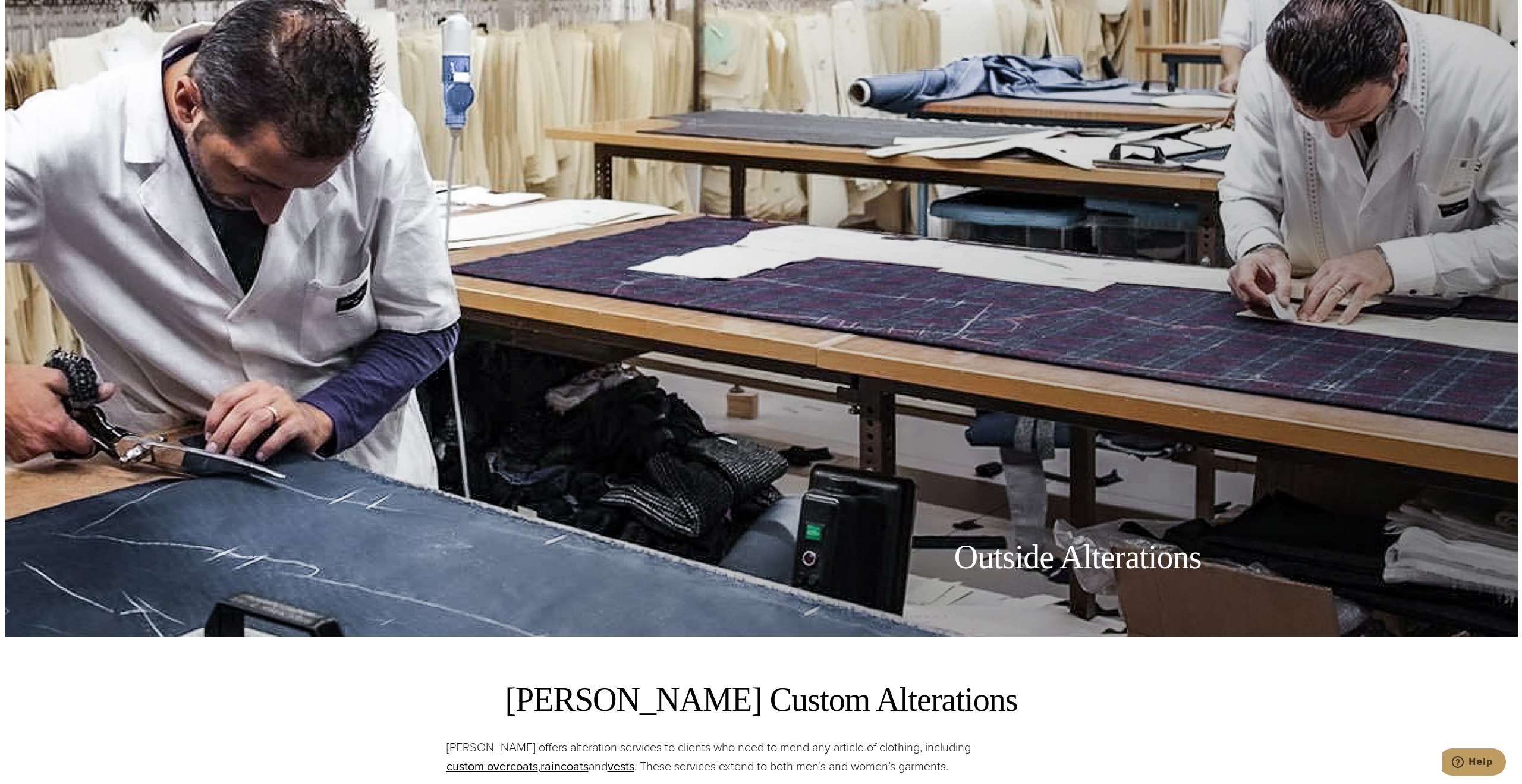
scroll to position [119, 0]
